Goal: Information Seeking & Learning: Understand process/instructions

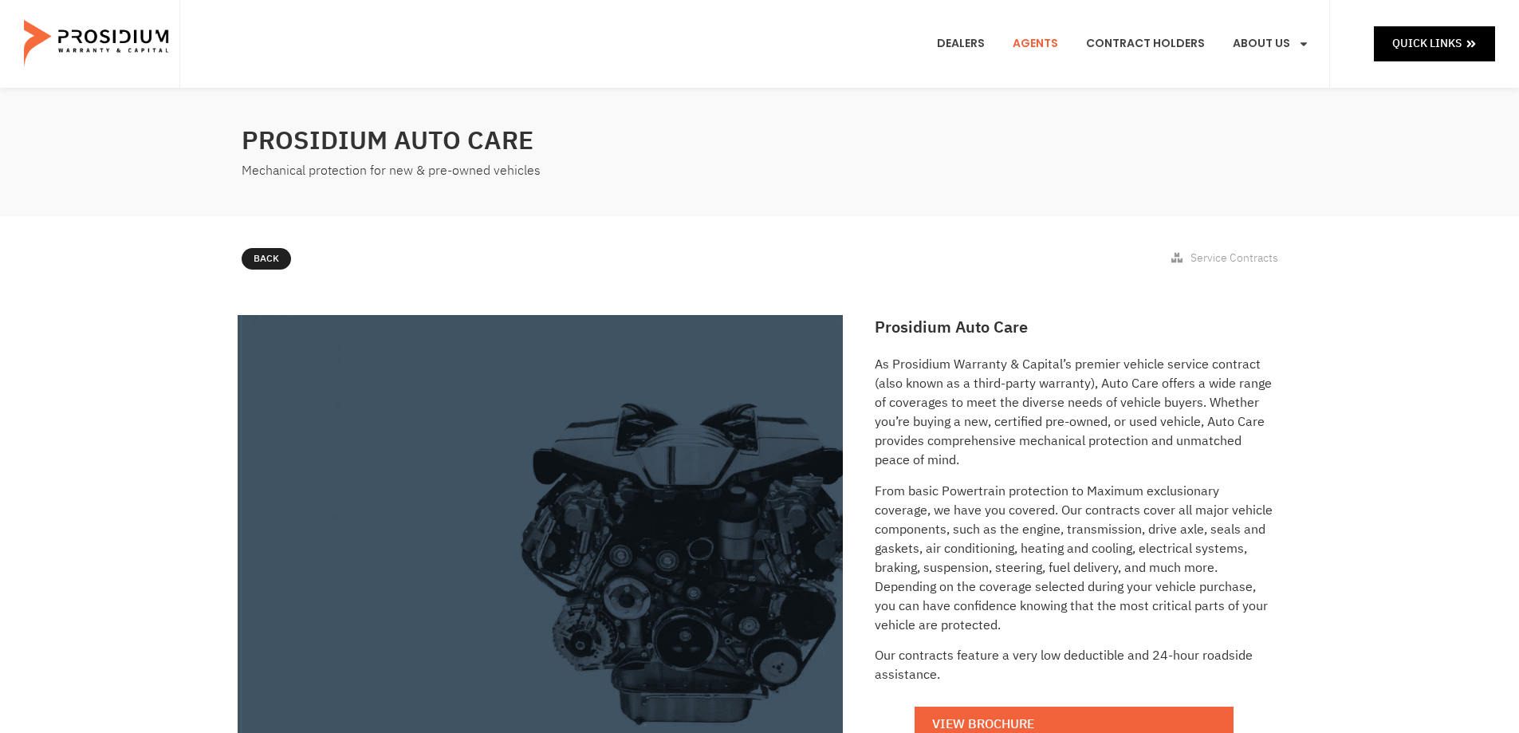
click at [1045, 42] on link "Agents" at bounding box center [1035, 43] width 69 height 59
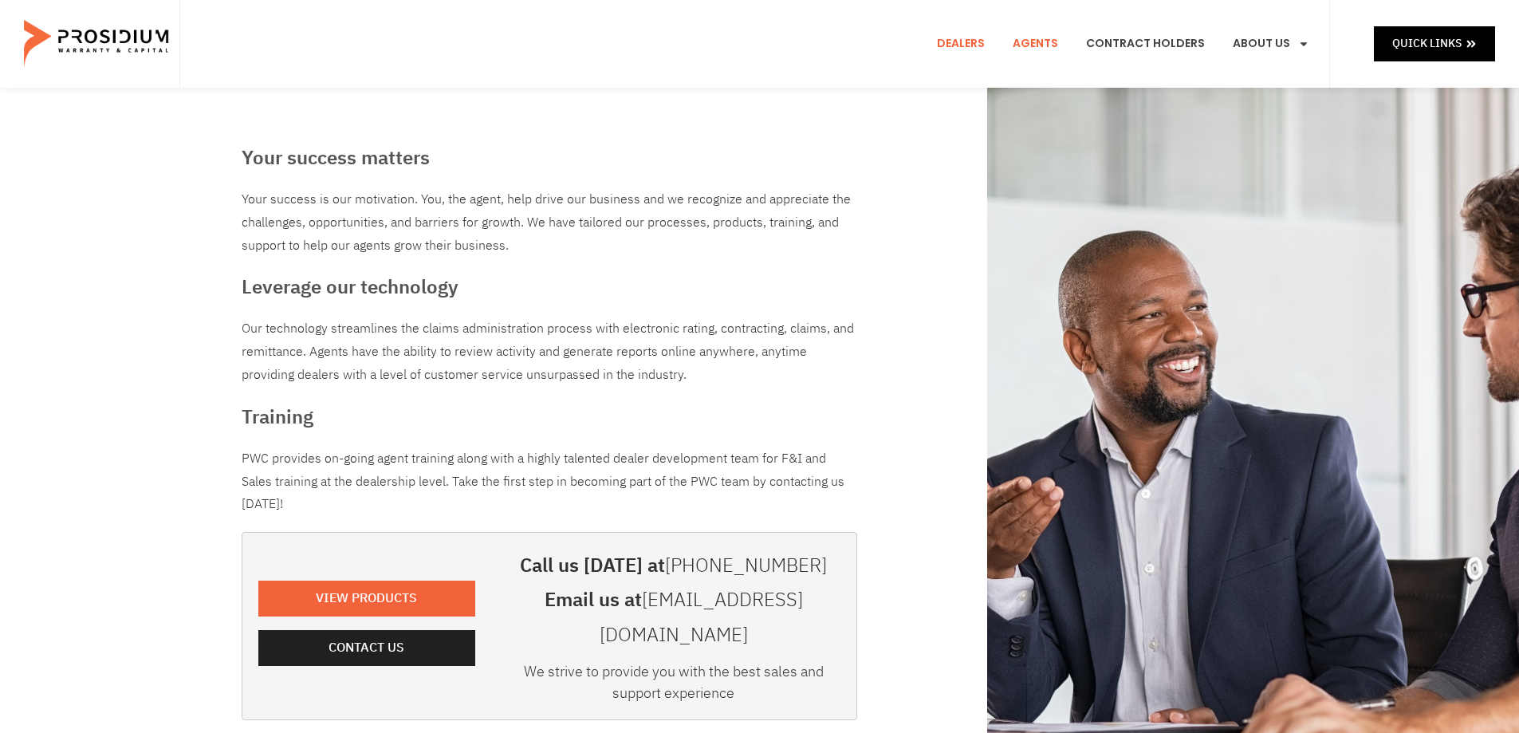
click at [969, 42] on link "Dealers" at bounding box center [961, 43] width 72 height 59
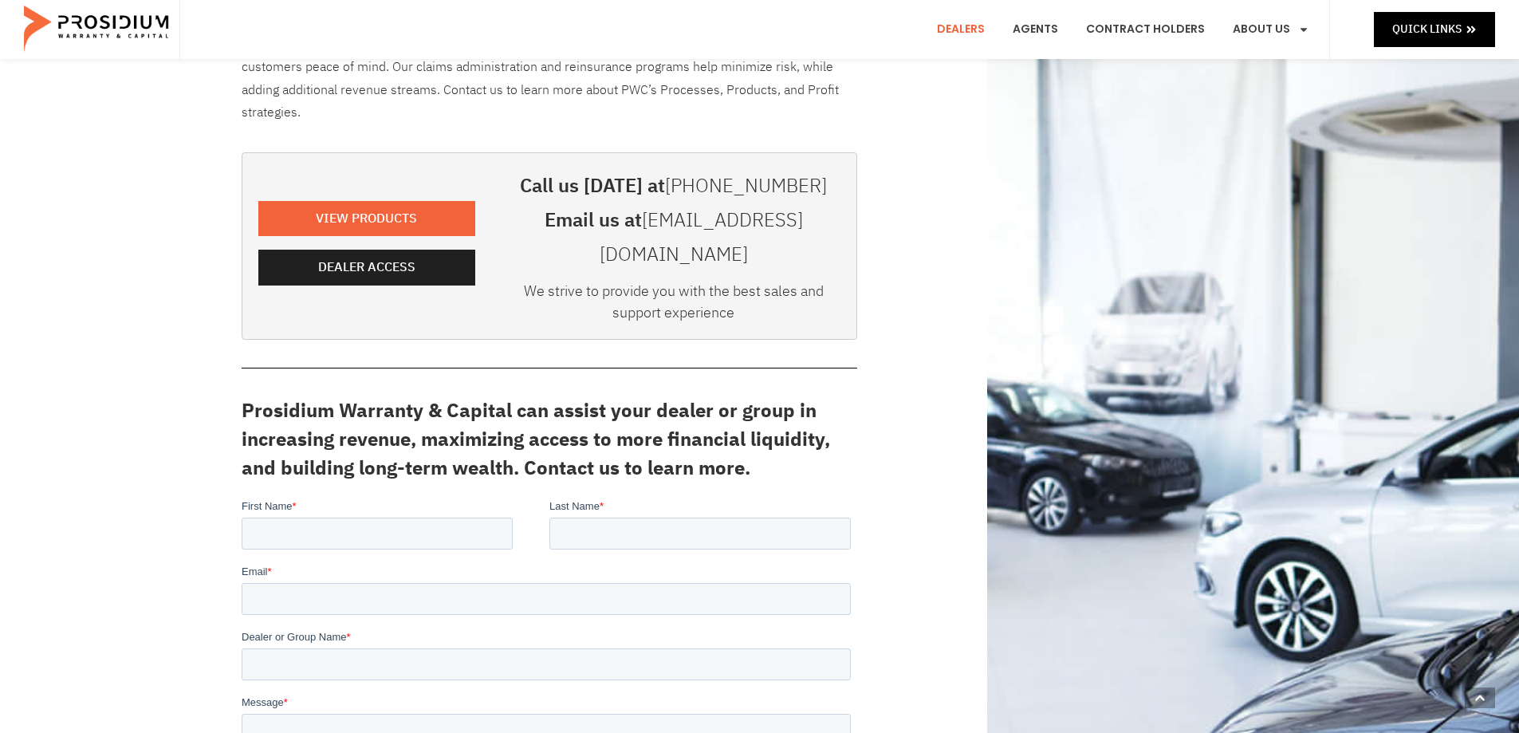
scroll to position [319, 0]
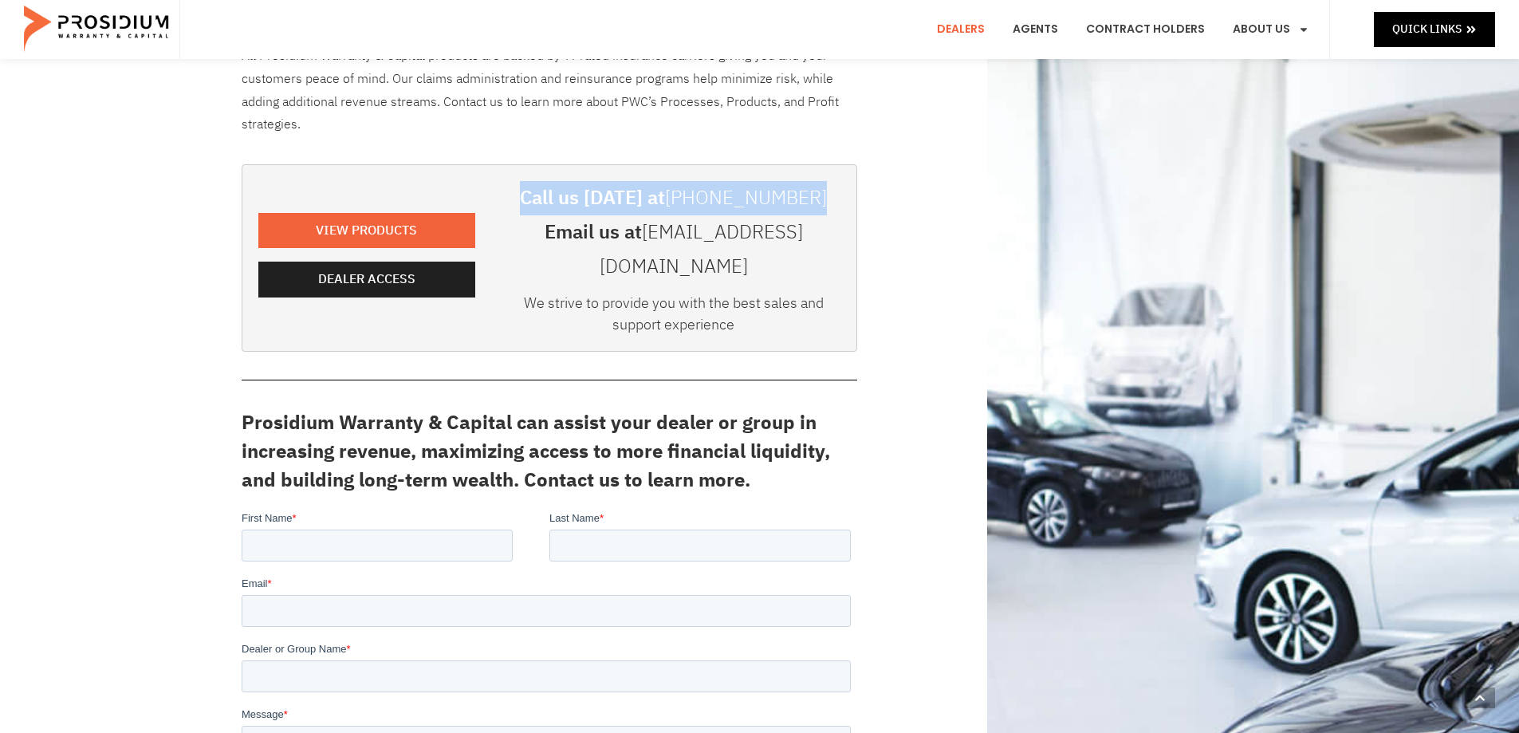
drag, startPoint x: 534, startPoint y: 196, endPoint x: 833, endPoint y: 199, distance: 299.0
click at [833, 199] on h3 "Call us [DATE] at [PHONE_NUMBER]" at bounding box center [673, 198] width 333 height 34
drag, startPoint x: 814, startPoint y: 198, endPoint x: 534, endPoint y: 201, distance: 279.9
click at [534, 201] on h3 "Call us [DATE] at [PHONE_NUMBER]" at bounding box center [673, 198] width 333 height 34
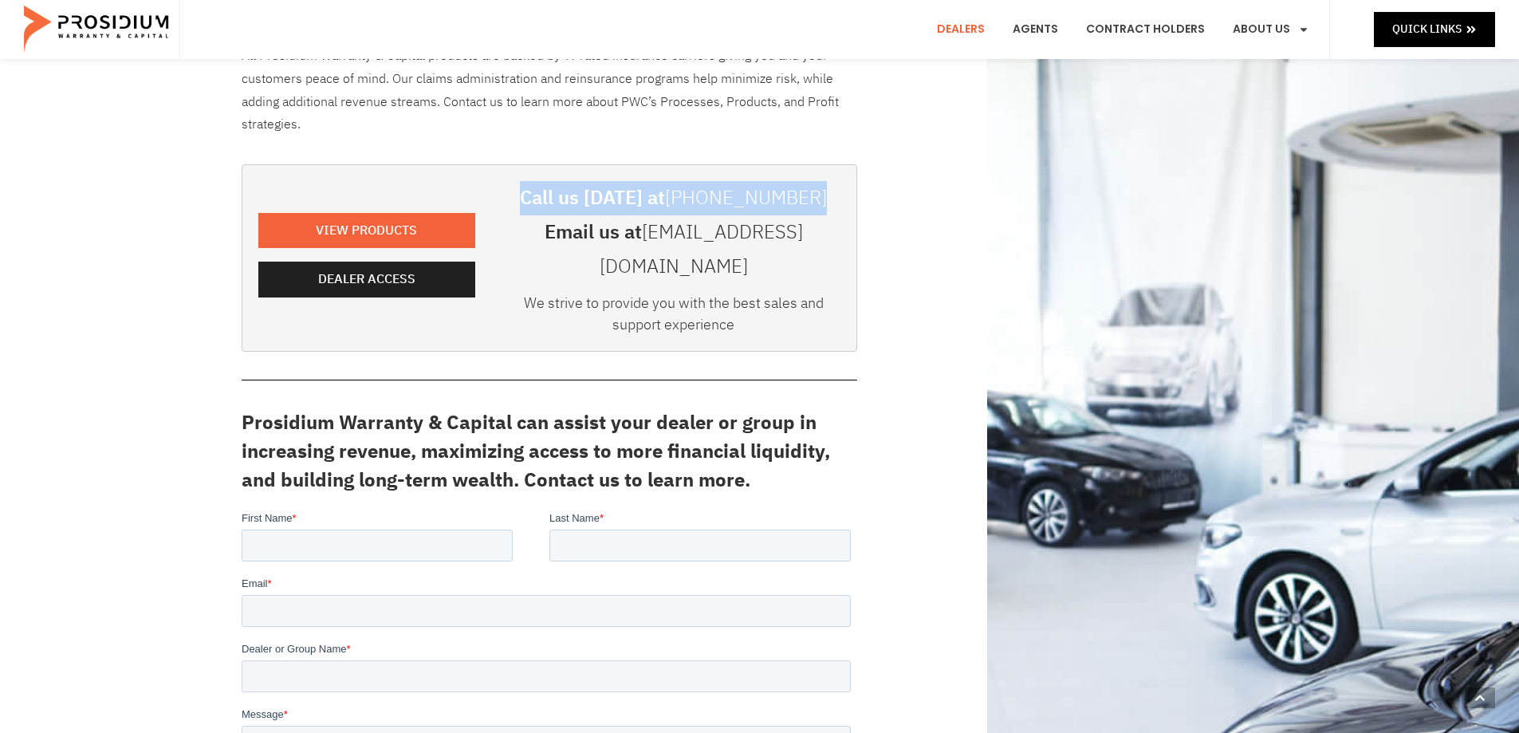
click at [535, 201] on h3 "Call us [DATE] at [PHONE_NUMBER]" at bounding box center [673, 198] width 333 height 34
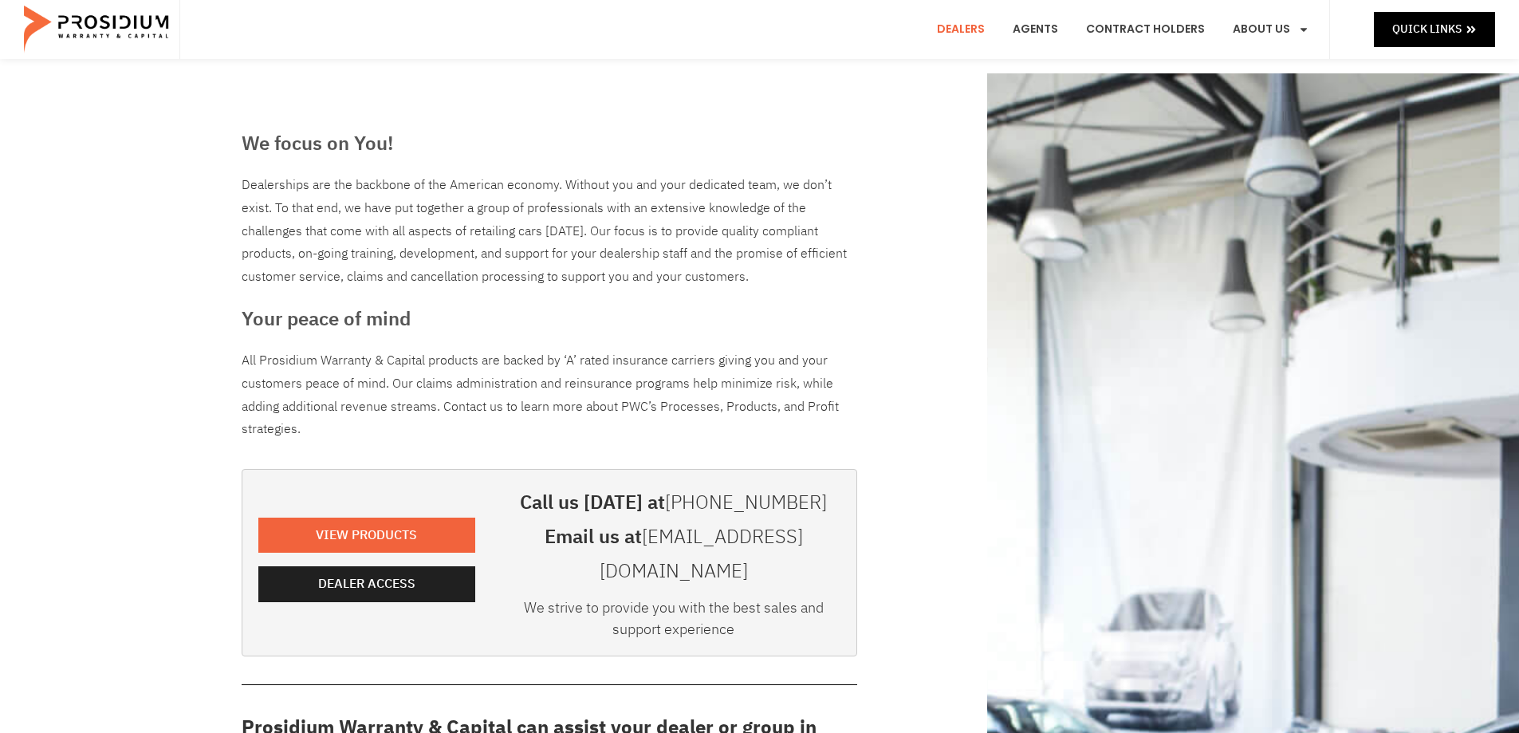
scroll to position [0, 0]
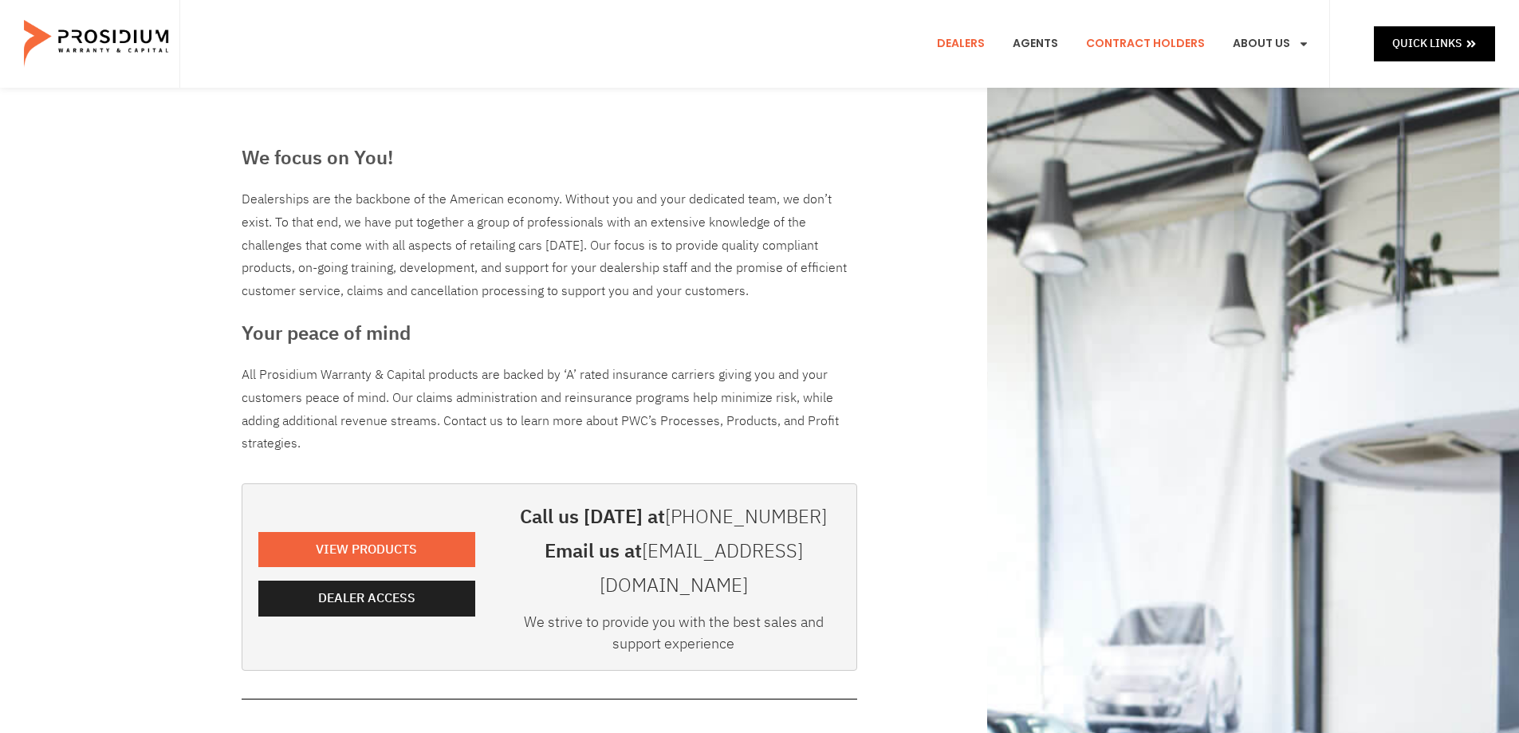
click at [1164, 41] on link "Contract Holders" at bounding box center [1145, 43] width 143 height 59
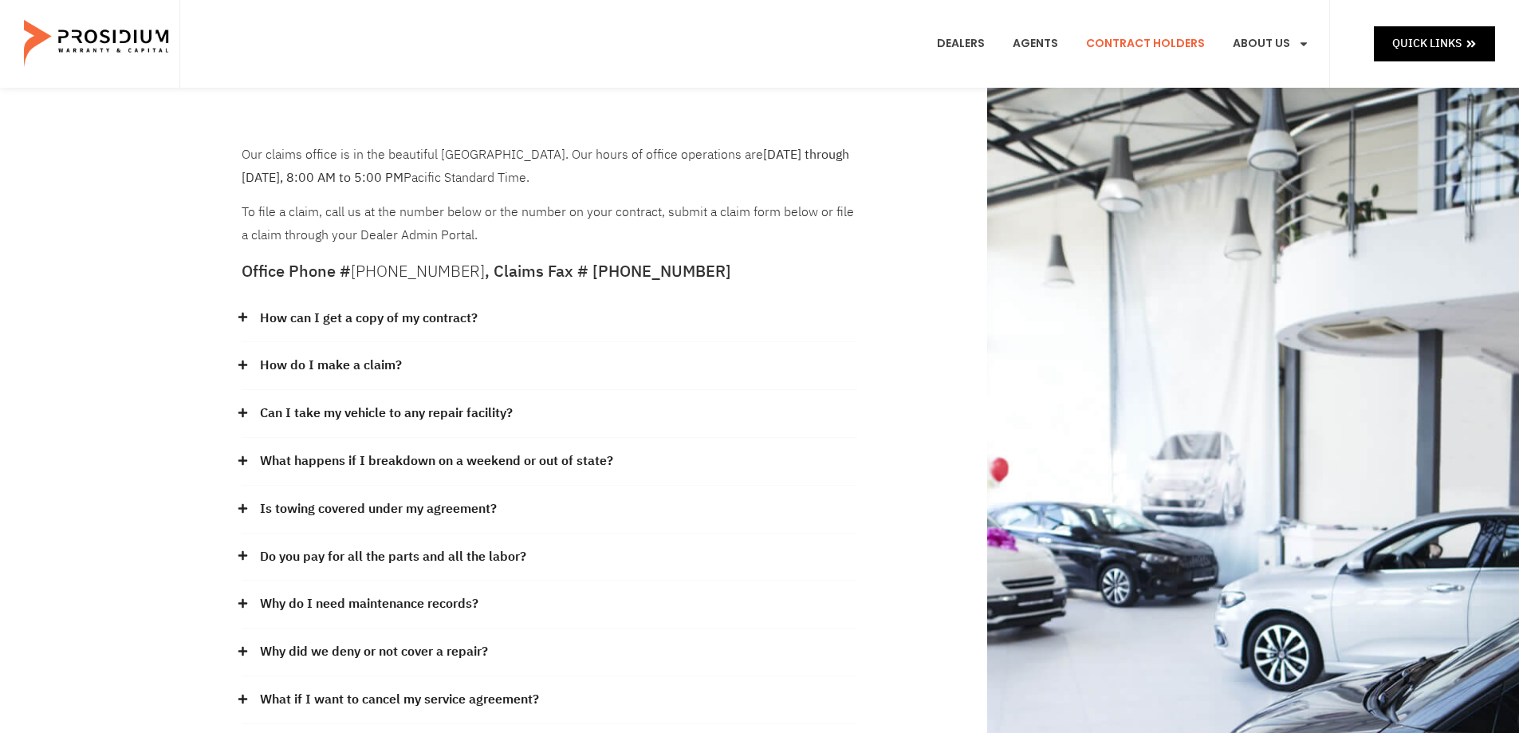
click at [334, 357] on link "How do I make a claim?" at bounding box center [331, 365] width 142 height 23
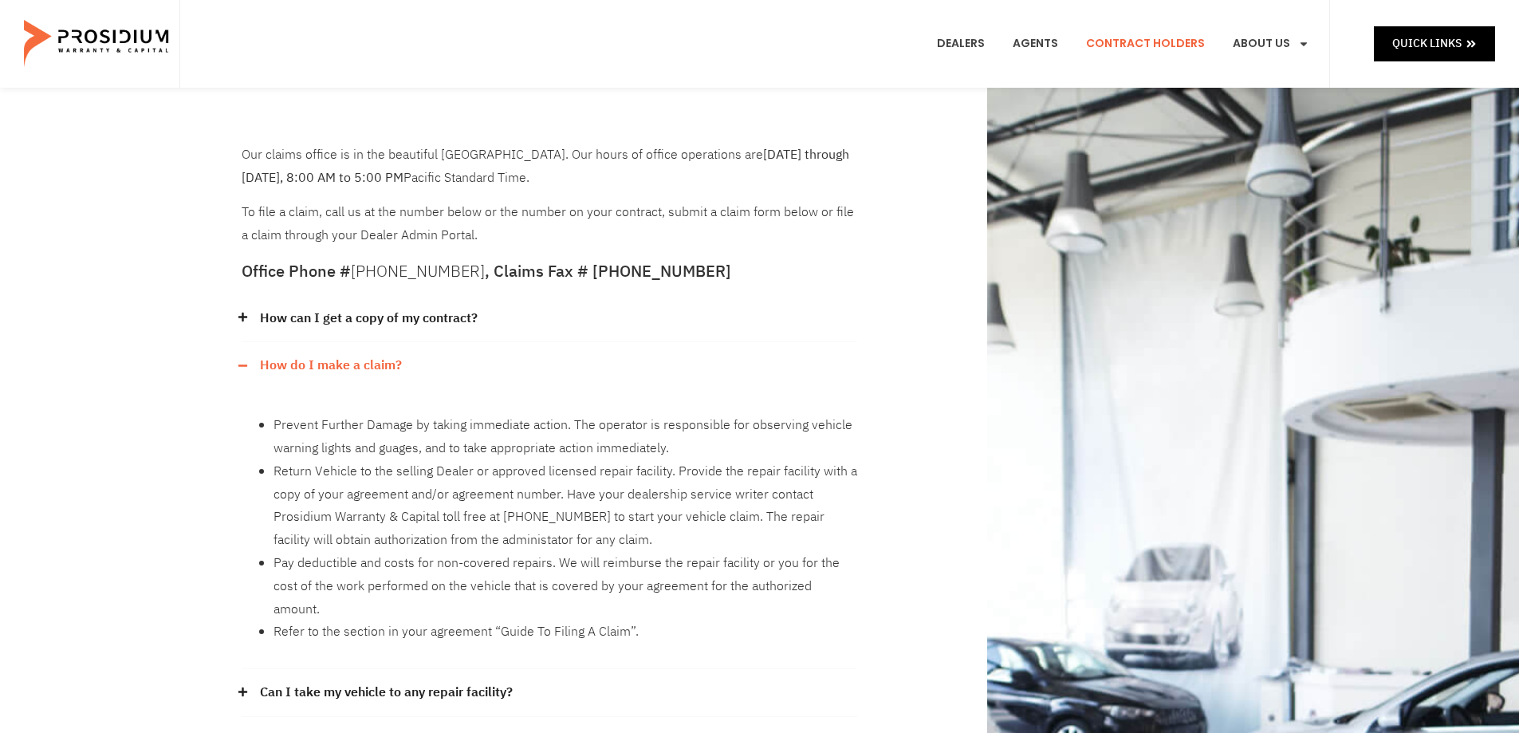
click at [243, 364] on icon at bounding box center [243, 365] width 10 height 10
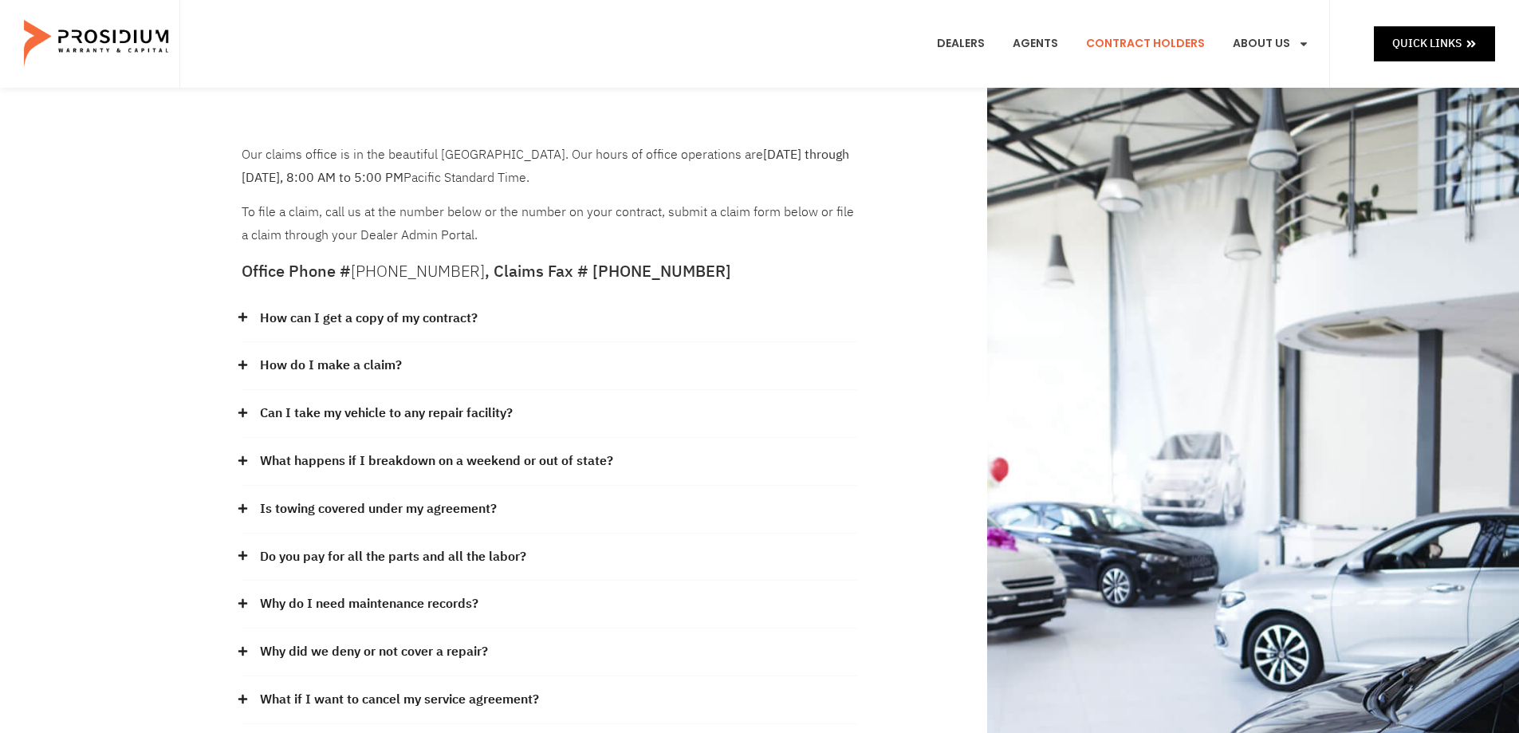
click at [245, 413] on icon at bounding box center [242, 412] width 9 height 9
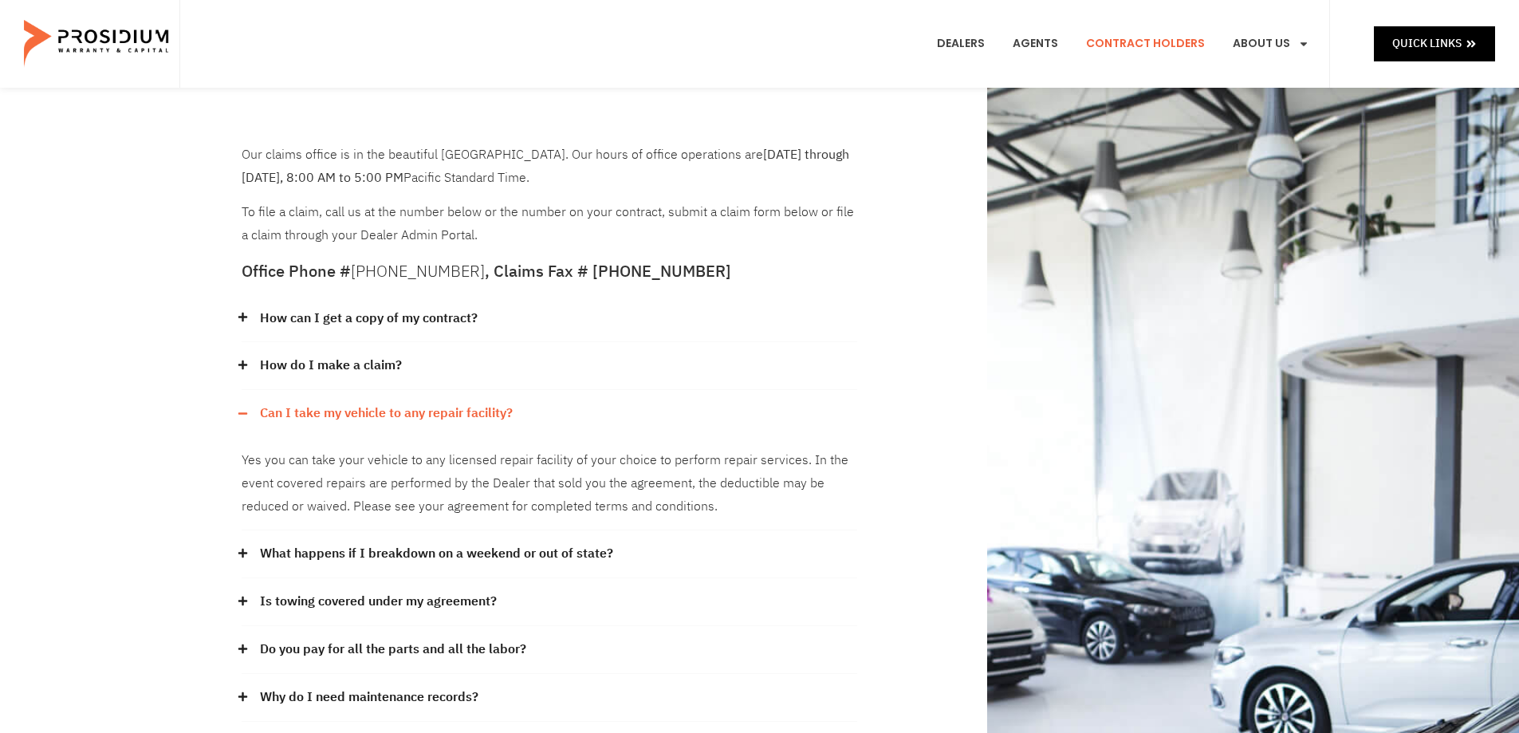
click at [245, 415] on icon at bounding box center [243, 413] width 10 height 10
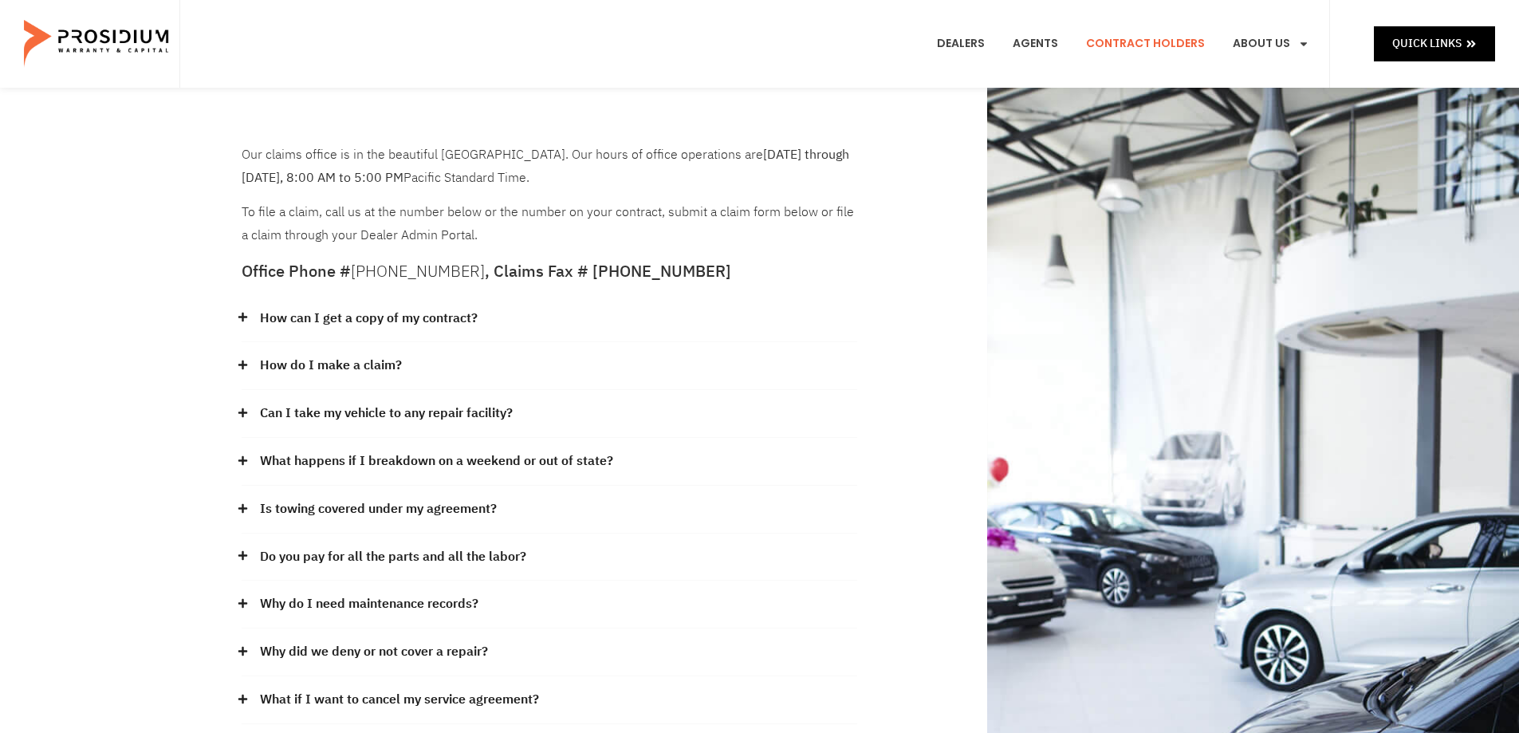
click at [358, 357] on link "How do I make a claim?" at bounding box center [331, 365] width 142 height 23
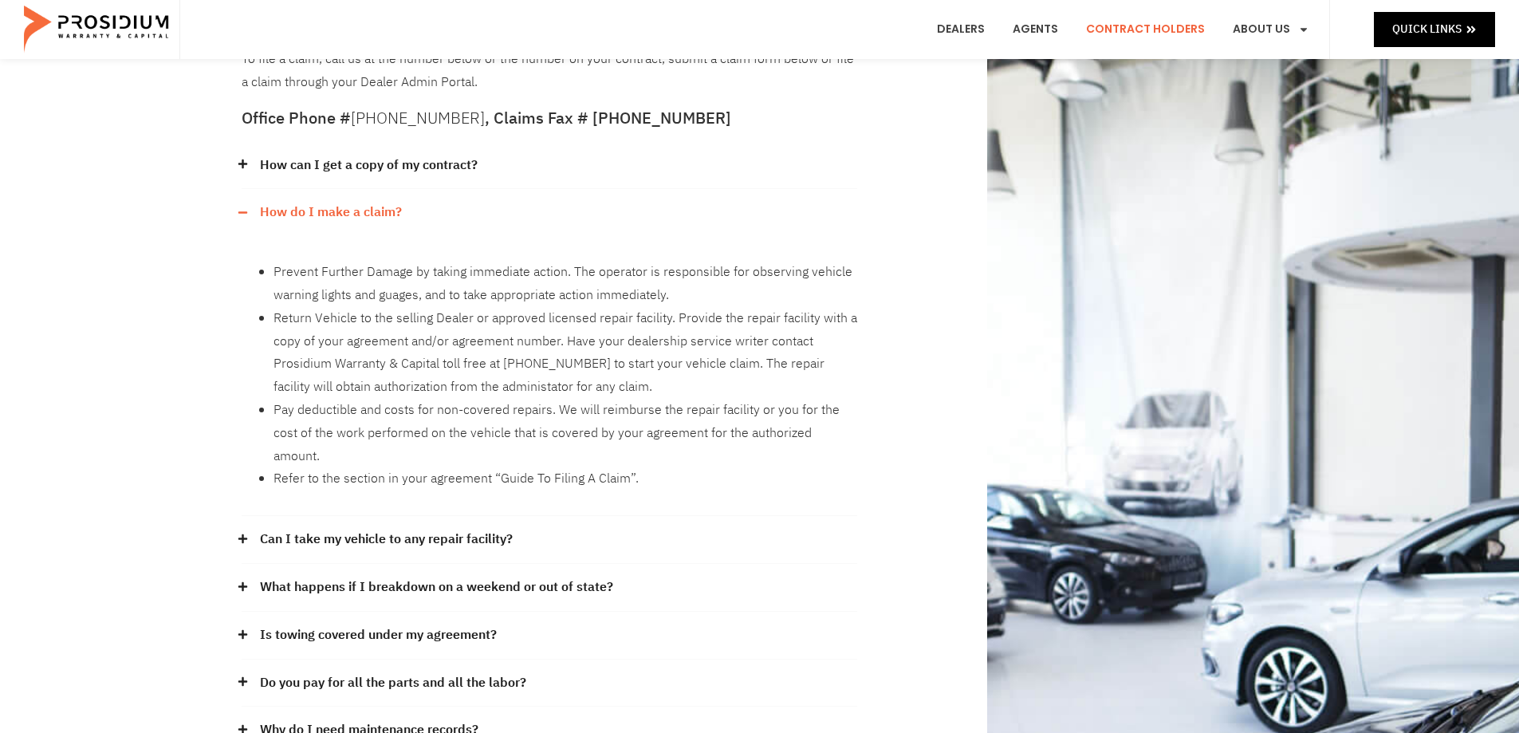
scroll to position [159, 0]
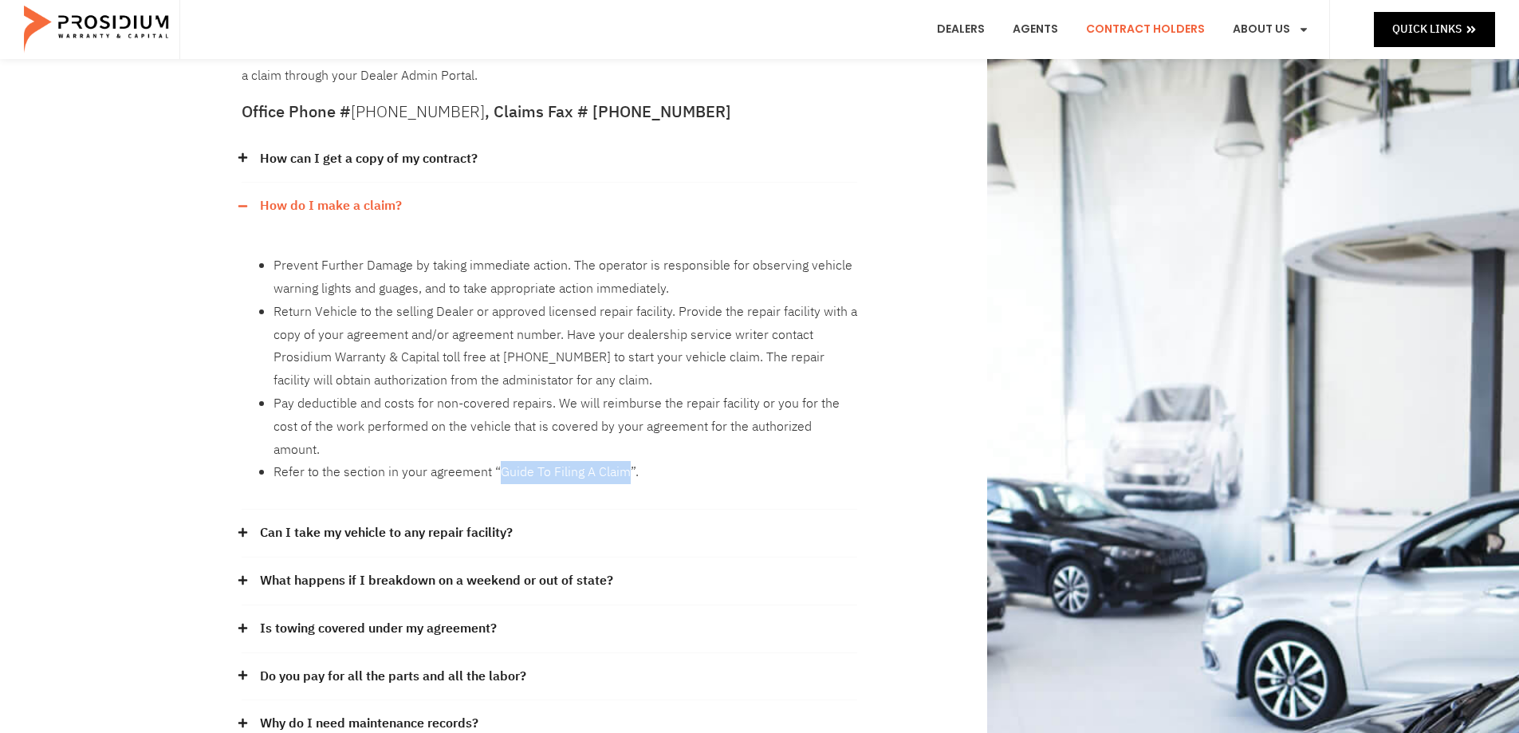
drag, startPoint x: 627, startPoint y: 451, endPoint x: 495, endPoint y: 450, distance: 131.6
click at [495, 461] on li "Refer to the section in your agreement “Guide To Filing A Claim”." at bounding box center [565, 472] width 584 height 23
click at [500, 461] on li "Refer to the section in your agreement “Guide To Filing A Claim”." at bounding box center [565, 472] width 584 height 23
drag, startPoint x: 624, startPoint y: 447, endPoint x: 497, endPoint y: 448, distance: 126.8
click at [497, 461] on li "Refer to the section in your agreement “Guide To Filing A Claim”." at bounding box center [565, 472] width 584 height 23
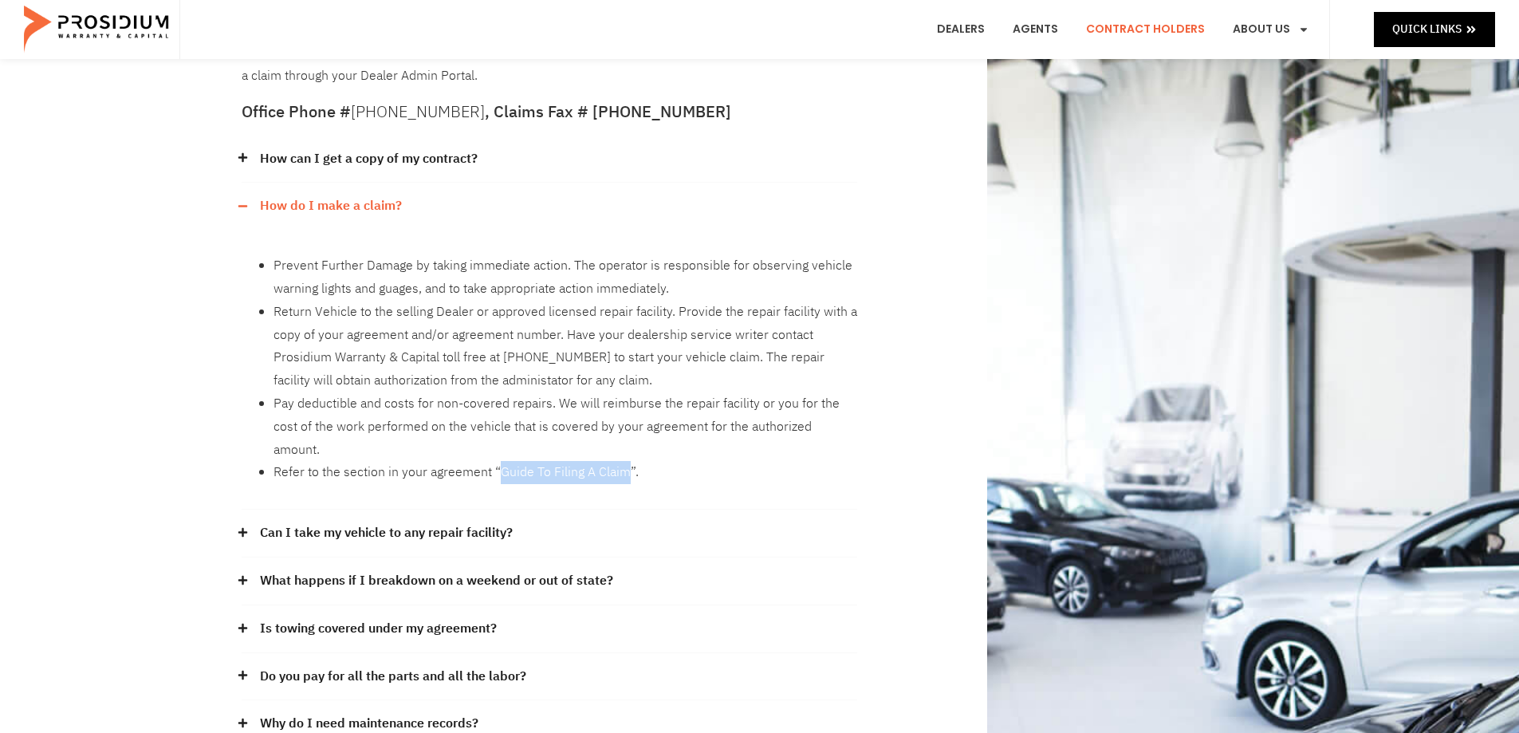
click at [497, 461] on li "Refer to the section in your agreement “Guide To Filing A Claim”." at bounding box center [565, 472] width 584 height 23
click at [303, 521] on link "Can I take my vehicle to any repair facility?" at bounding box center [386, 532] width 253 height 23
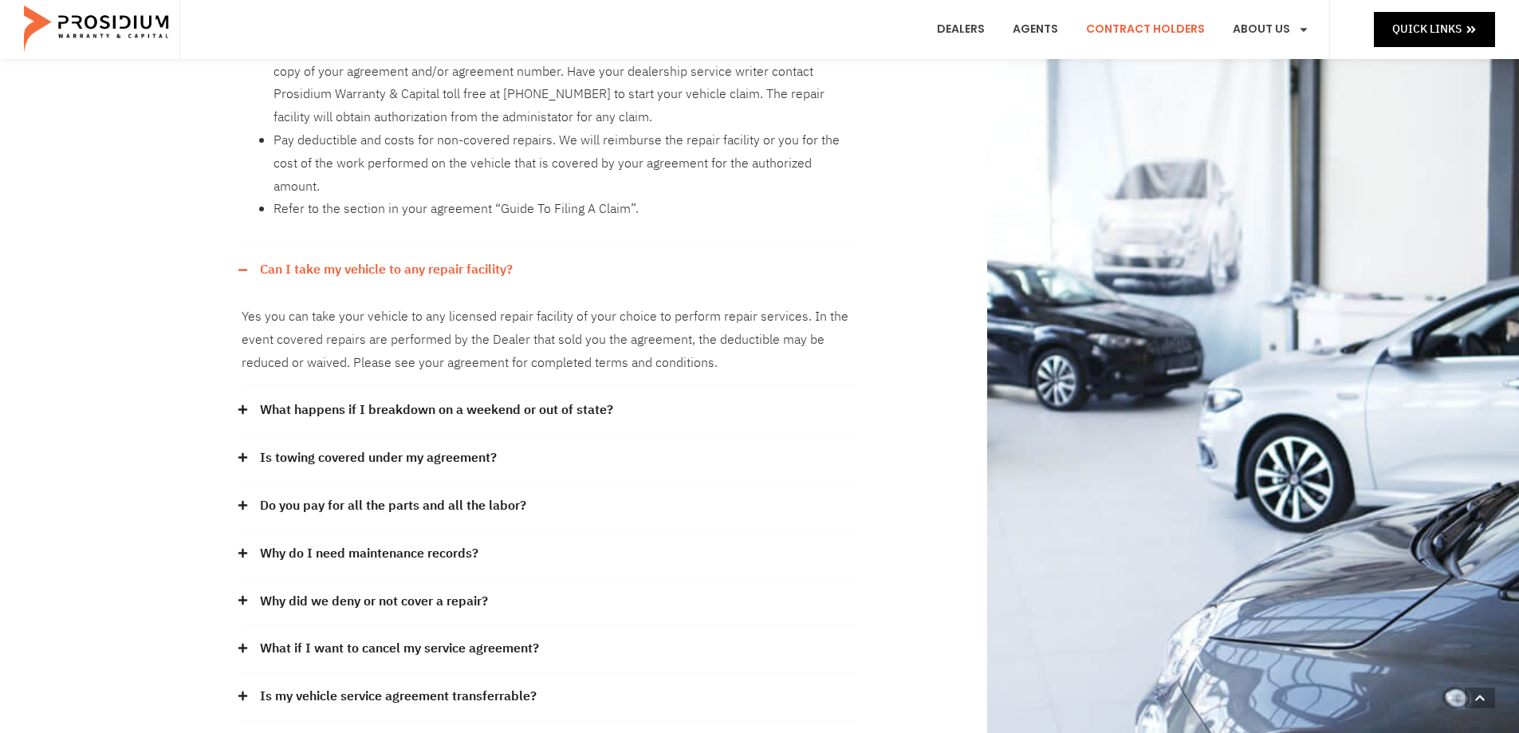
scroll to position [478, 0]
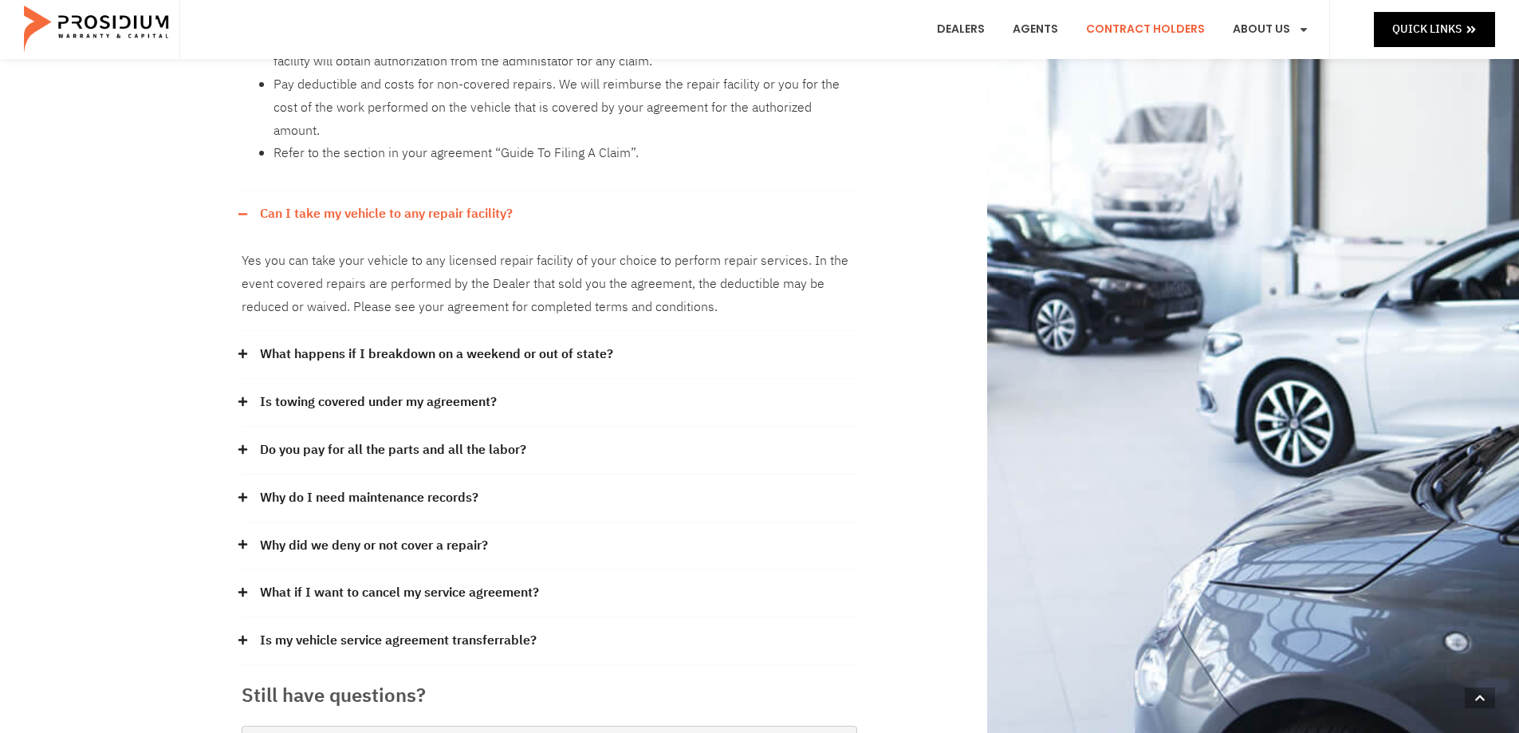
click at [329, 439] on link "Do you pay for all the parts and all the labor?" at bounding box center [393, 450] width 266 height 23
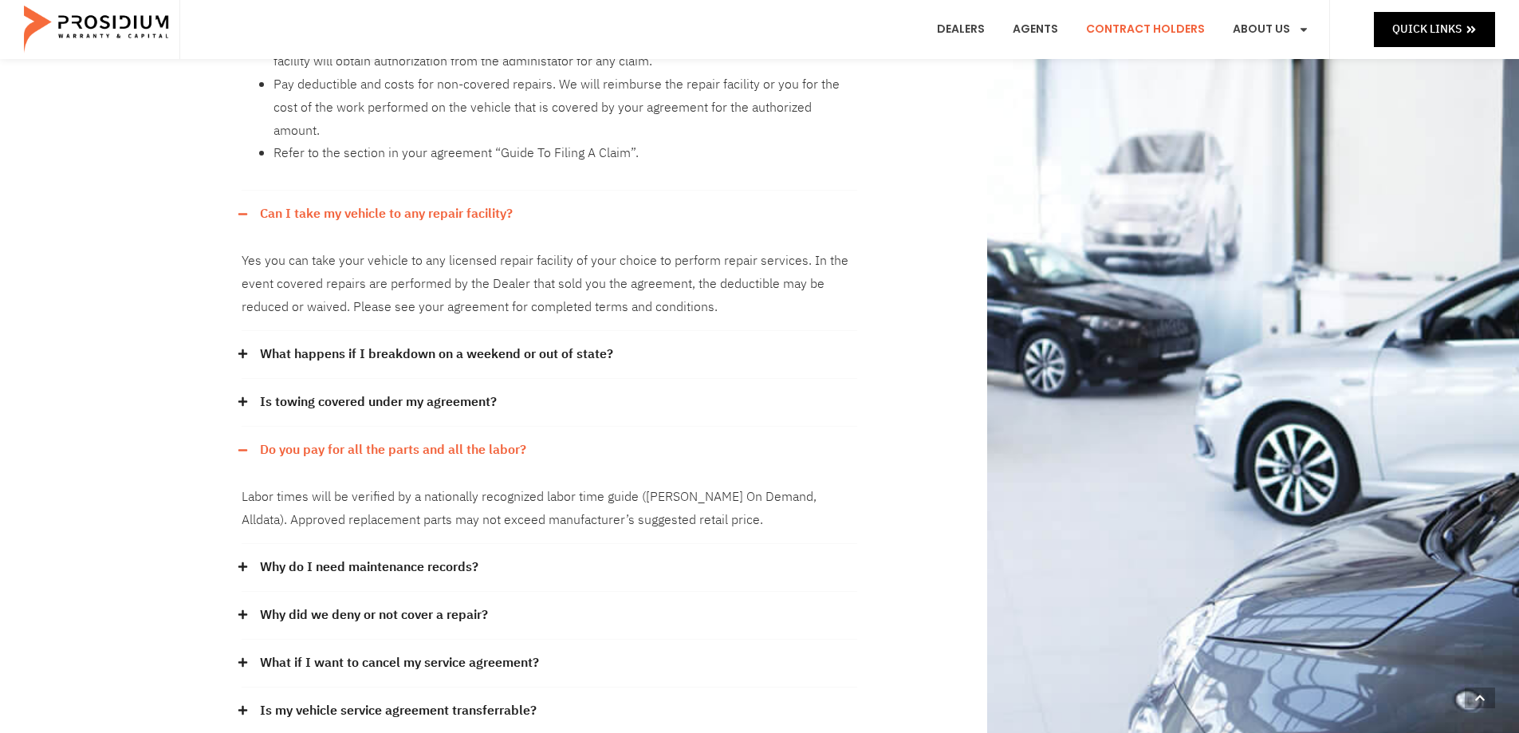
click at [355, 556] on link "Why do I need maintenance records?" at bounding box center [369, 567] width 218 height 23
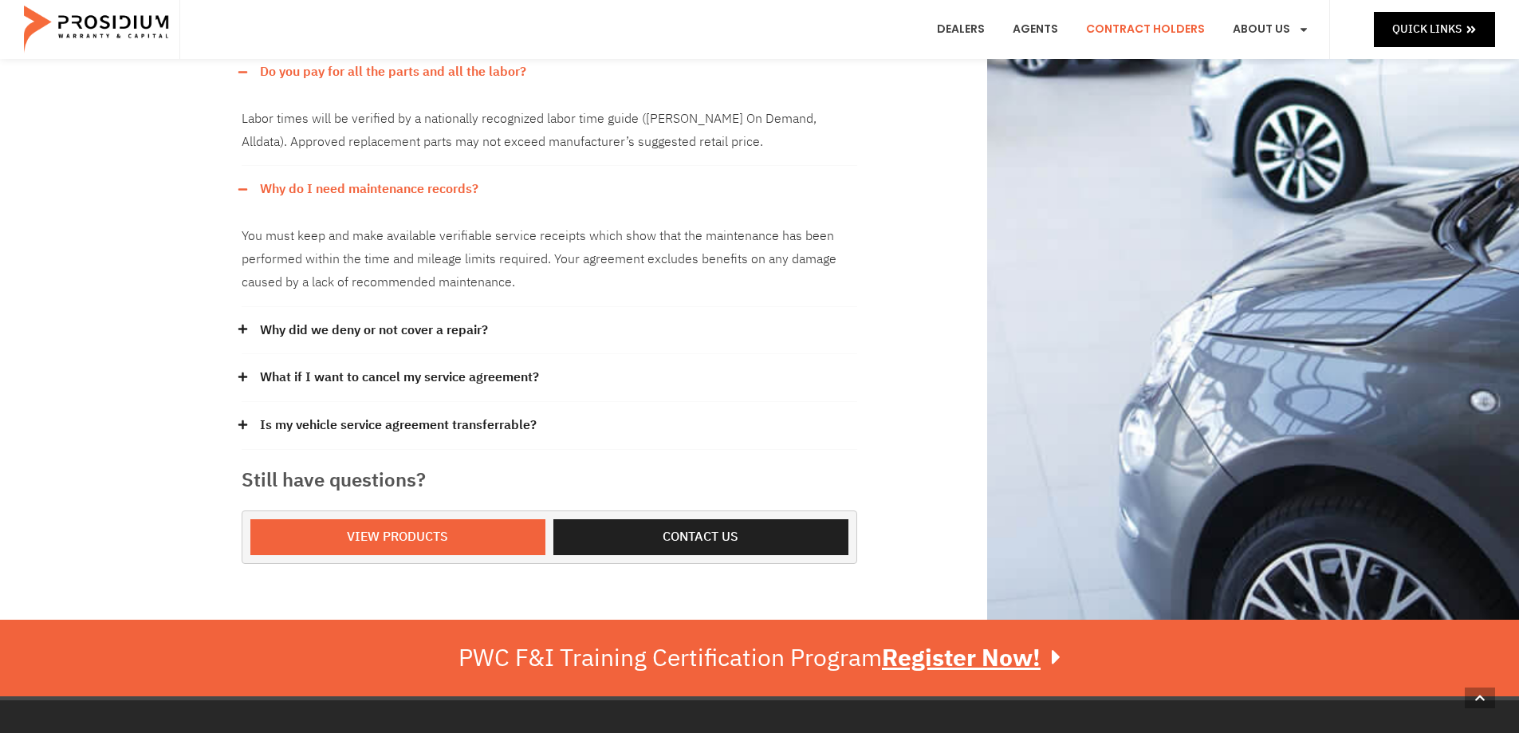
scroll to position [957, 0]
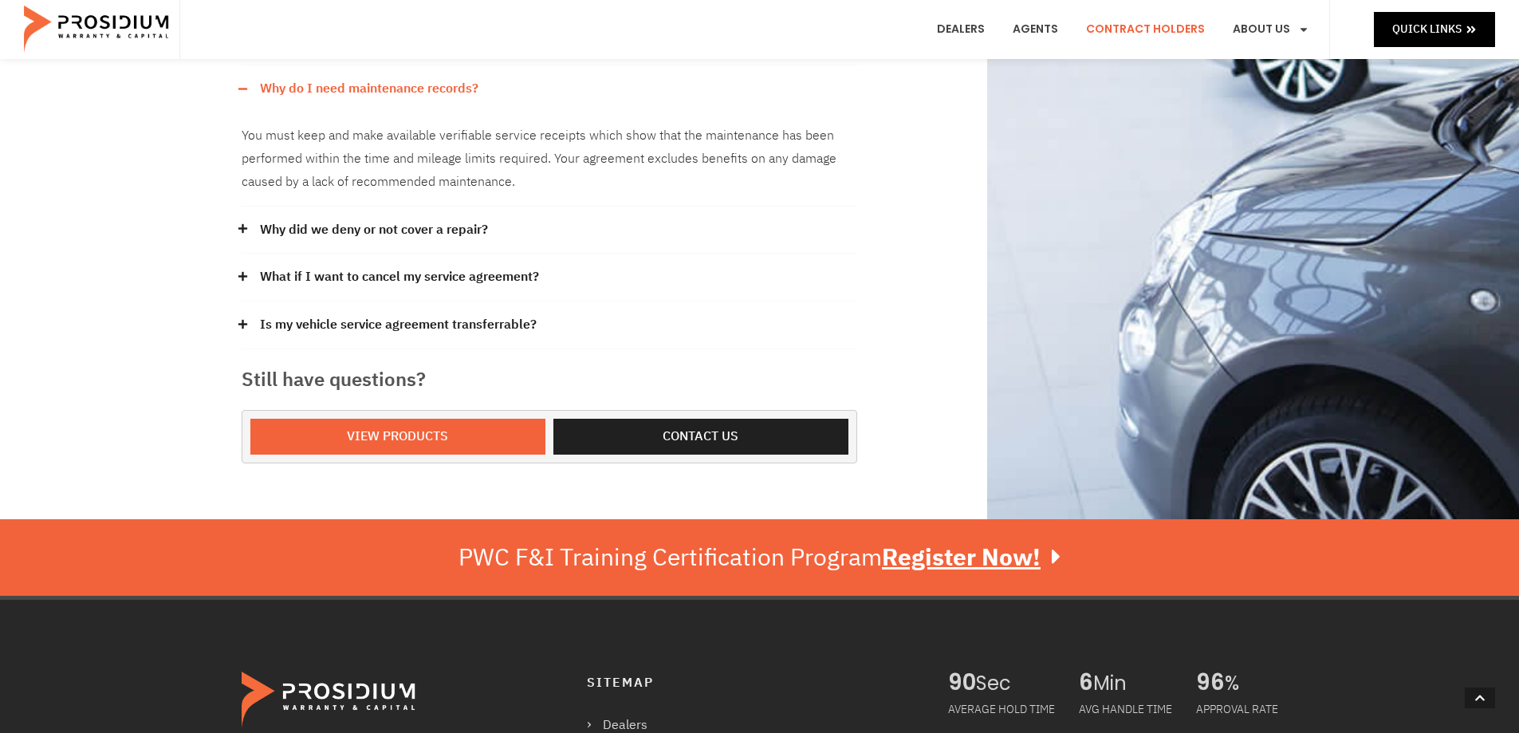
click at [335, 266] on link "What if I want to cancel my service agreement?" at bounding box center [399, 277] width 279 height 23
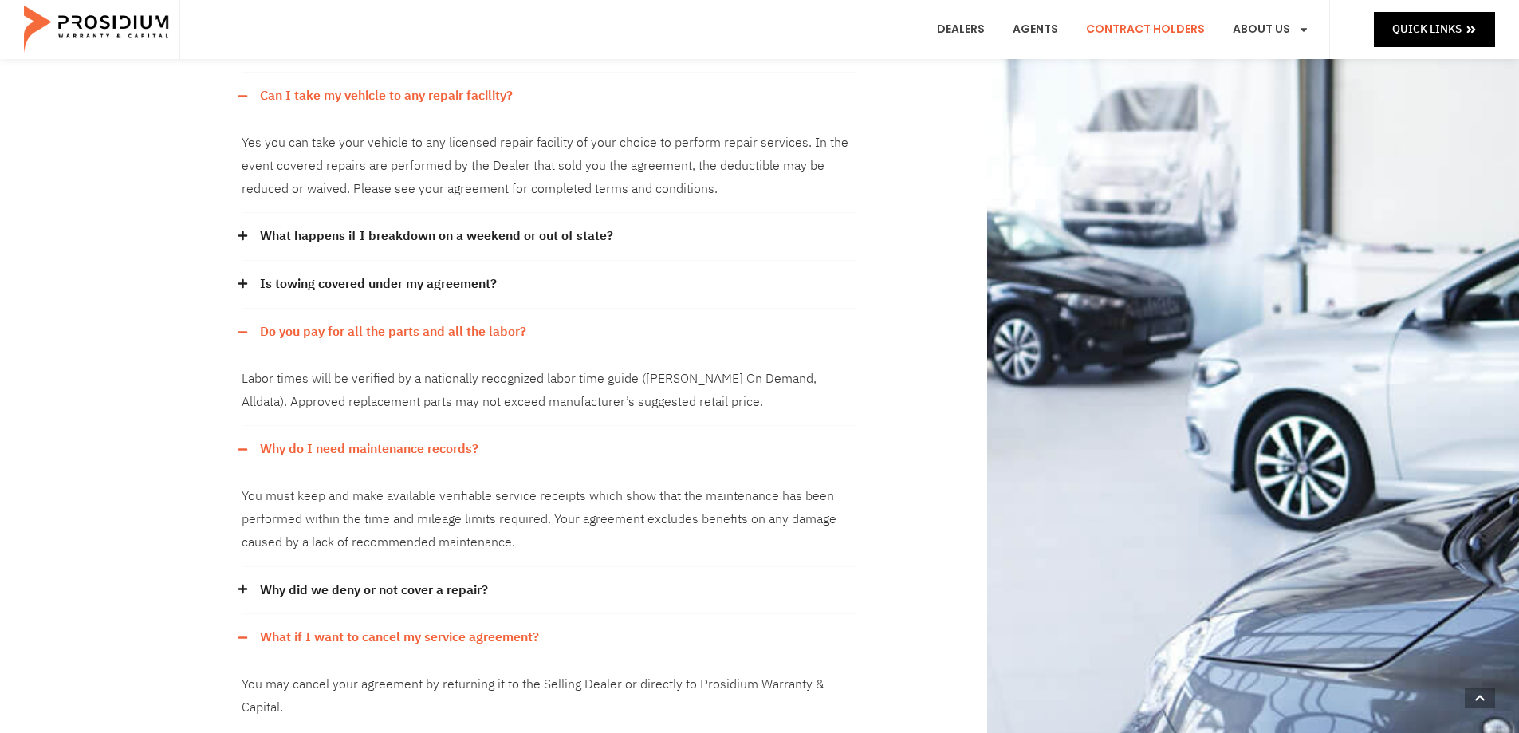
scroll to position [558, 0]
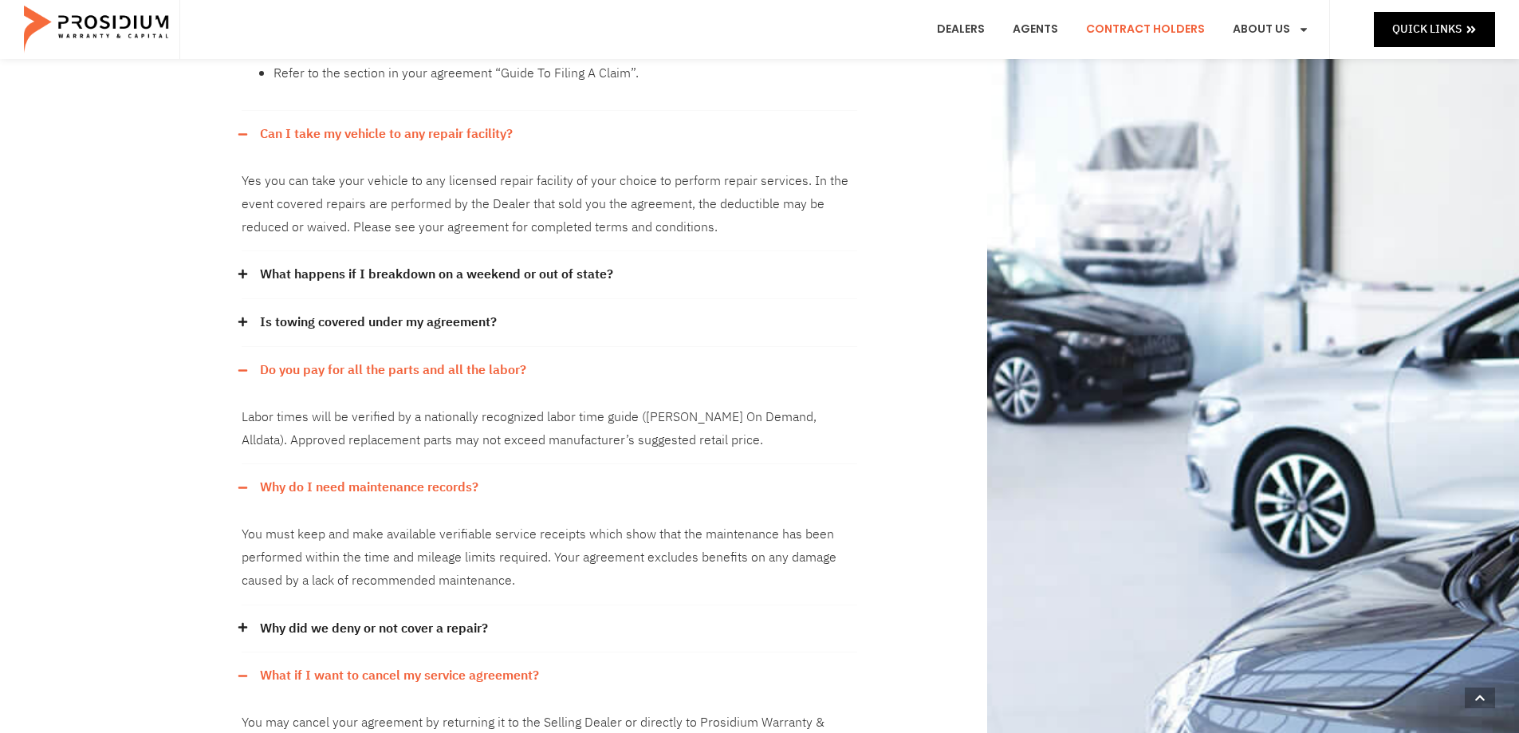
click at [246, 269] on icon at bounding box center [243, 274] width 10 height 10
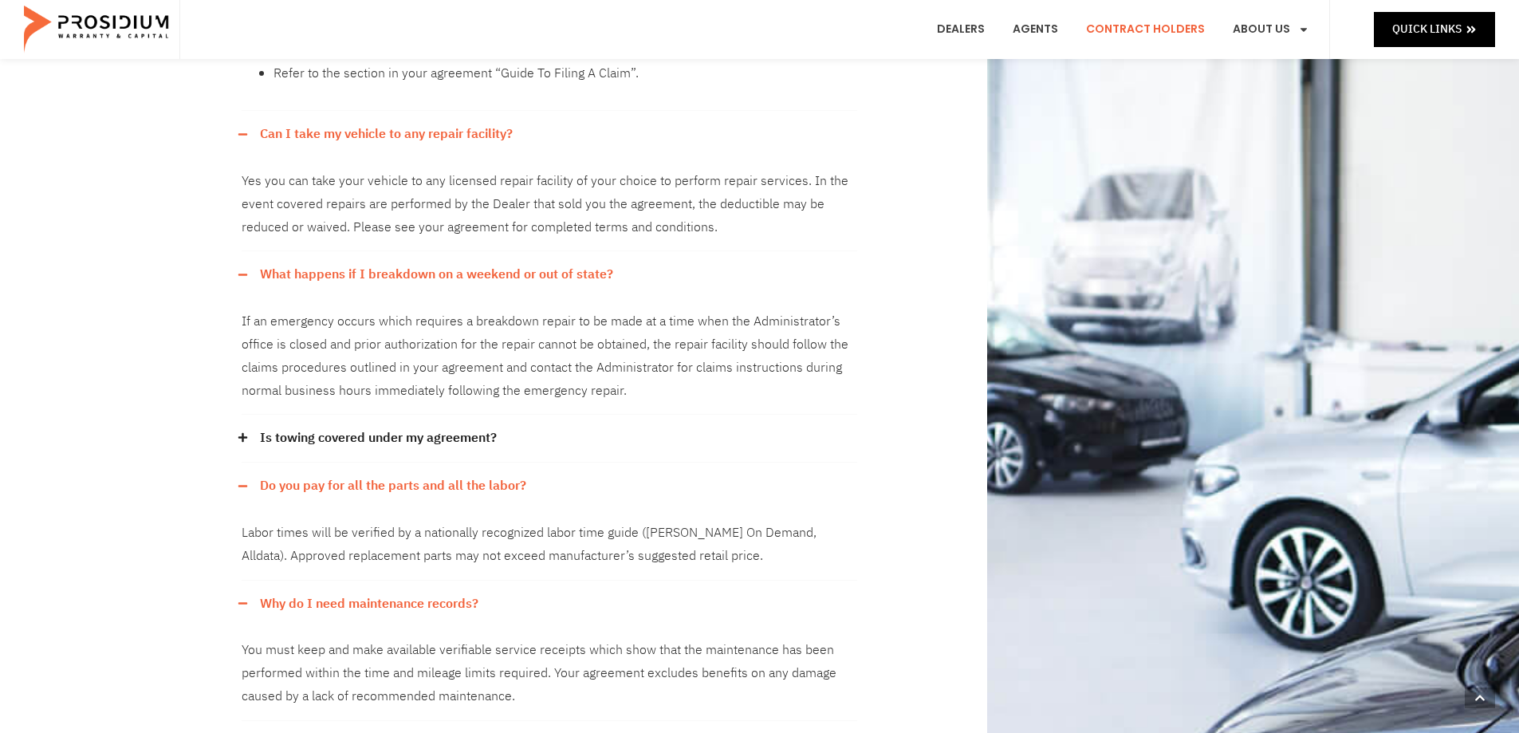
click at [246, 269] on icon at bounding box center [243, 274] width 10 height 10
